Goal: Check status: Check status

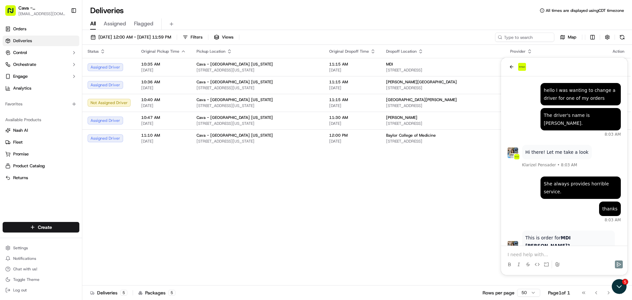
scroll to position [253, 0]
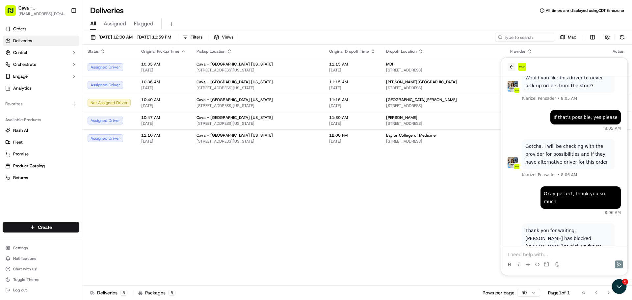
click at [508, 69] on button "back" at bounding box center [511, 67] width 8 height 8
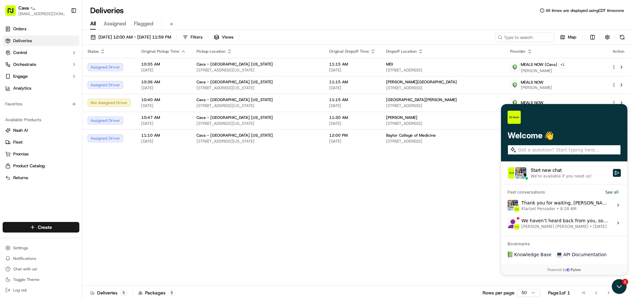
click at [464, 204] on div "Status Original Pickup Time Pickup Location Original Dropoff Time Dropoff Locat…" at bounding box center [356, 165] width 548 height 240
click at [435, 204] on div "Status Original Pickup Time Pickup Location Original Dropoff Time Dropoff Locat…" at bounding box center [356, 165] width 548 height 240
click at [565, 208] on span "8:28 AM" at bounding box center [568, 208] width 16 height 5
click at [507, 205] on button "View issue" at bounding box center [507, 205] width 0 height 0
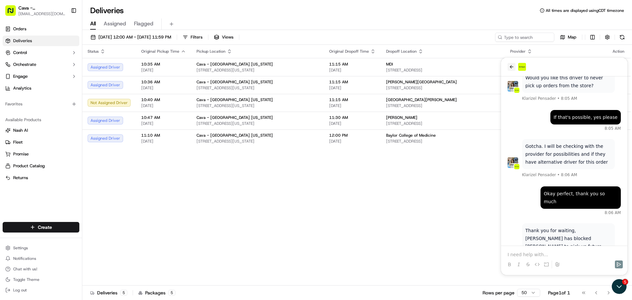
click at [513, 64] on button "back" at bounding box center [511, 67] width 8 height 8
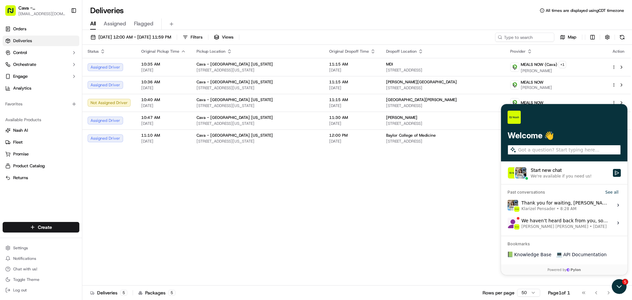
click at [479, 181] on div "Status Original Pickup Time Pickup Location Original Dropoff Time Dropoff Locat…" at bounding box center [356, 165] width 548 height 240
click at [620, 286] on icon "Open customer support" at bounding box center [618, 286] width 16 height 16
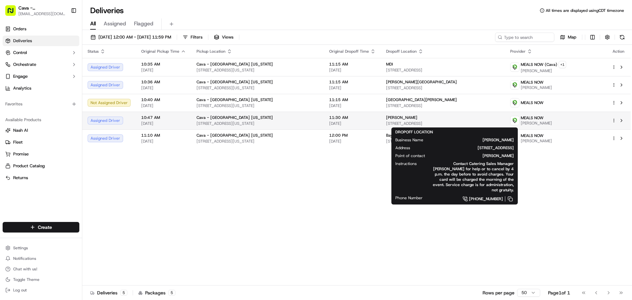
click at [459, 119] on div "[PERSON_NAME]" at bounding box center [442, 117] width 113 height 5
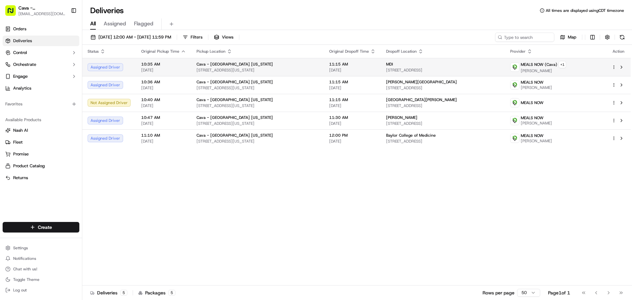
click at [499, 68] on span "[STREET_ADDRESS]" at bounding box center [442, 69] width 113 height 5
